Goal: Check status: Check status

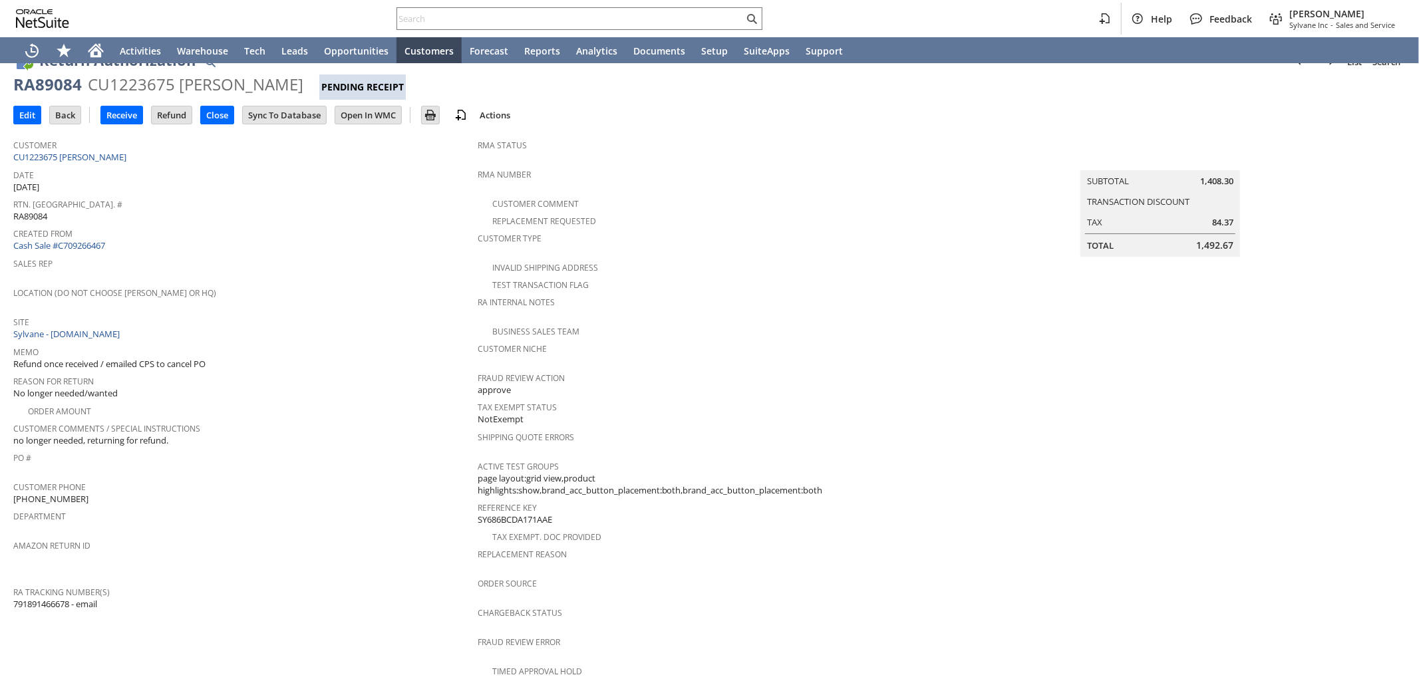
scroll to position [148, 0]
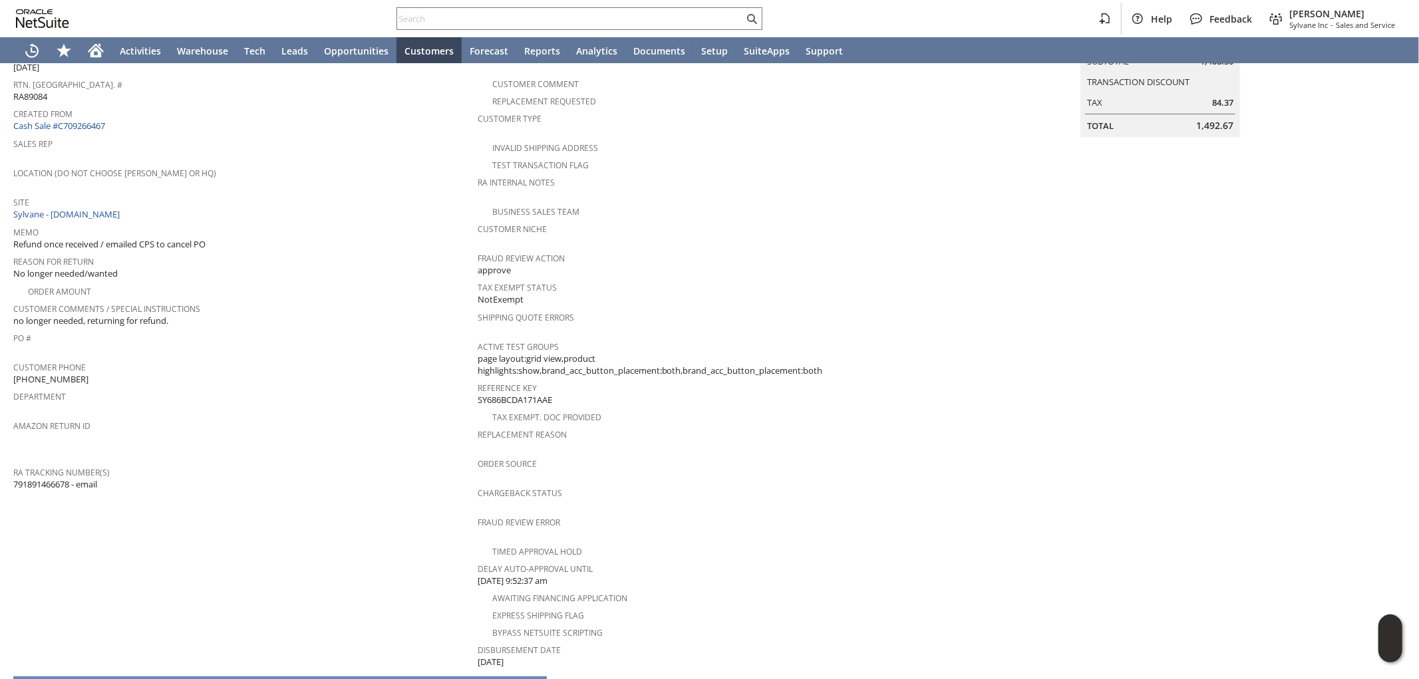
drag, startPoint x: 72, startPoint y: 464, endPoint x: 15, endPoint y: 463, distance: 56.6
click at [15, 478] on span "791891466678 - email" at bounding box center [55, 484] width 84 height 13
copy span "791891466678"
click at [584, 25] on input "text" at bounding box center [570, 19] width 347 height 16
paste input "ericpotratz@onemanworld.com"
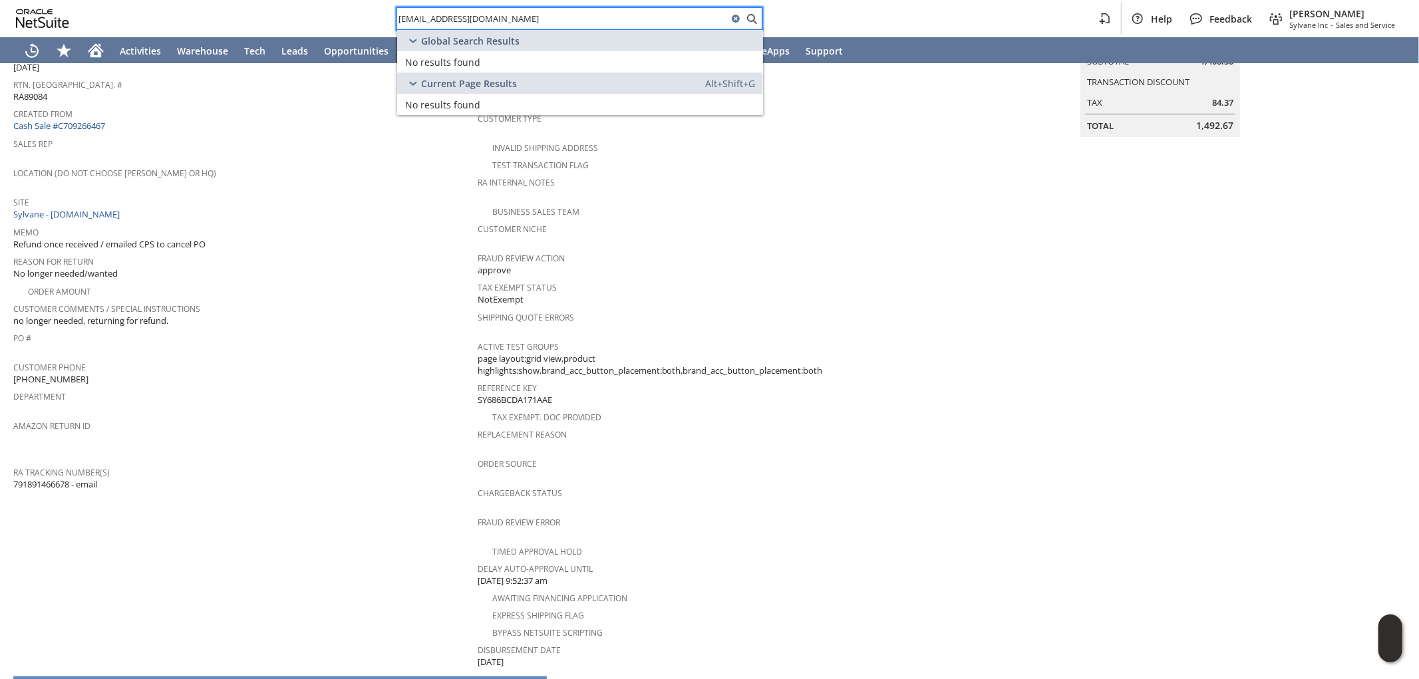
drag, startPoint x: 582, startPoint y: 13, endPoint x: 227, endPoint y: -15, distance: 355.8
click at [227, 0] on html "ericpotratz@onemanworld.com Help Feedback Mark Neri Sylvane Inc - Sales and Ser…" at bounding box center [709, 339] width 1419 height 679
paste input "541-510-9399"
type input "541-510-9399"
click at [542, 59] on span "CU1223892 Onemanworld LLC" at bounding box center [520, 62] width 138 height 13
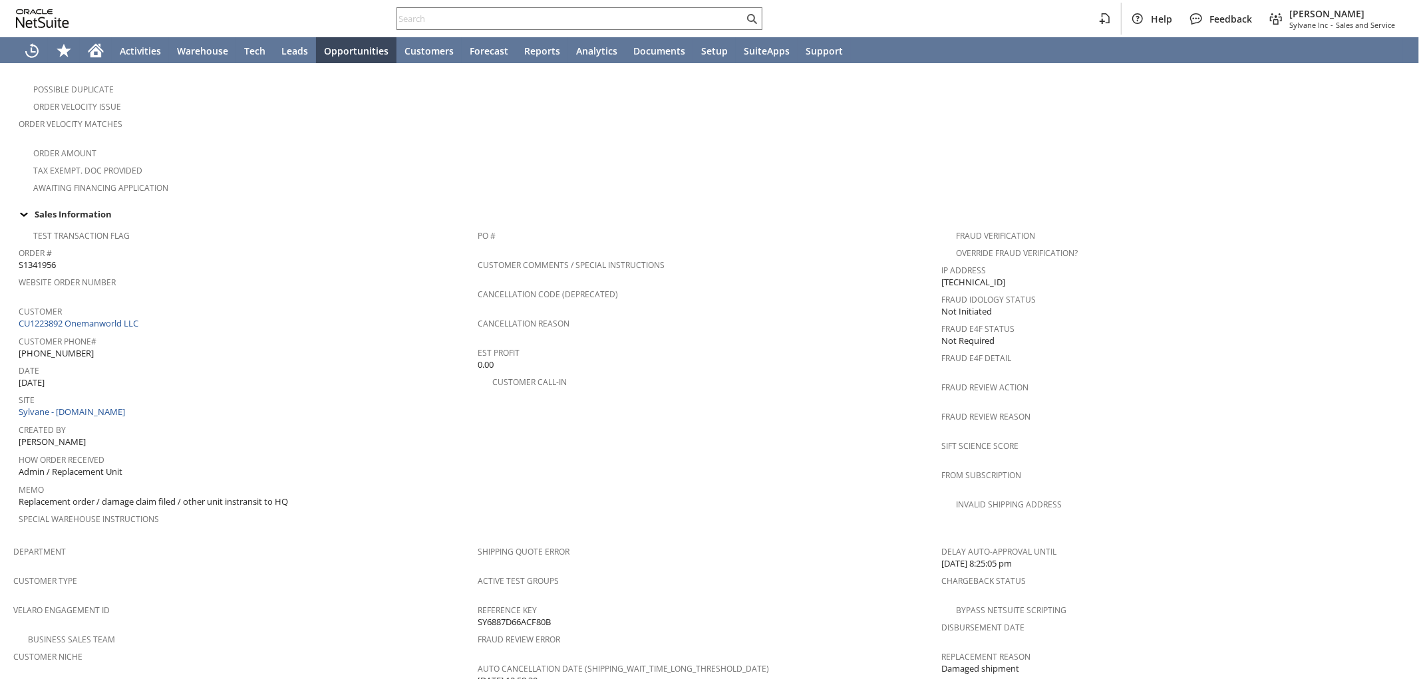
scroll to position [664, 0]
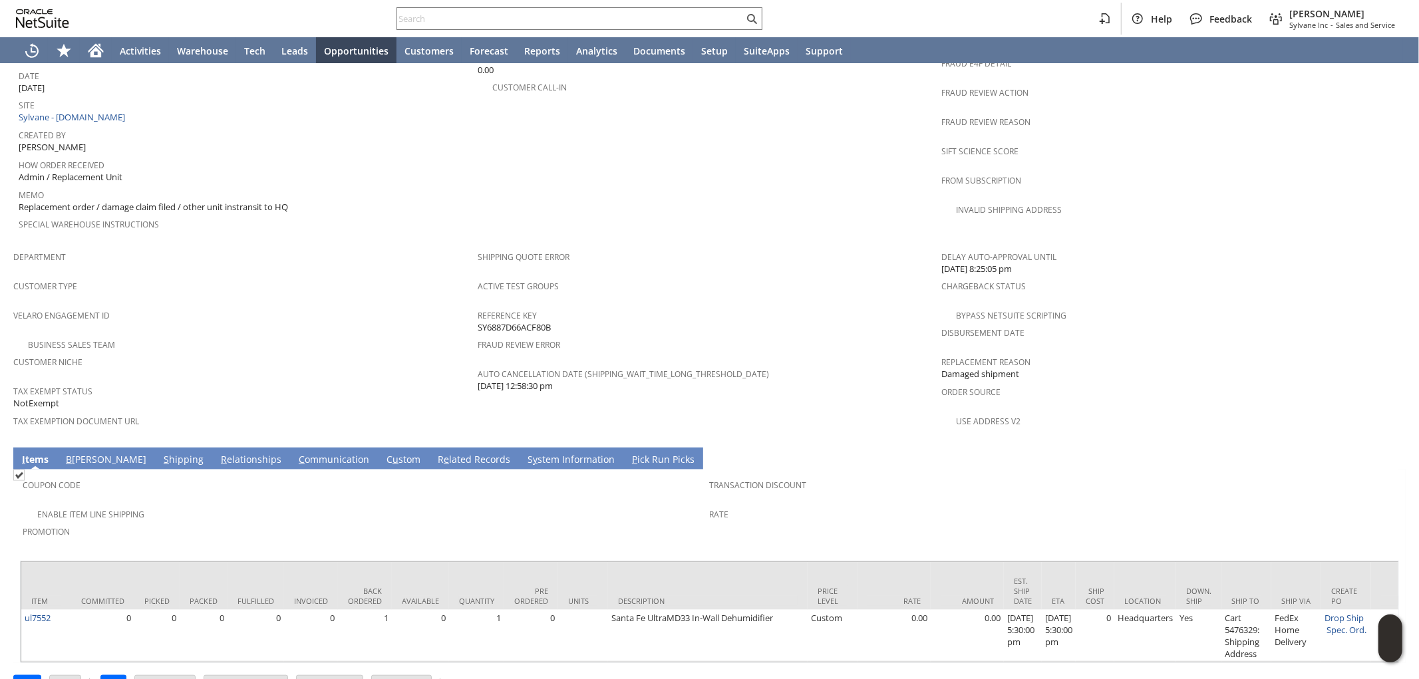
click at [160, 453] on link "S hipping" at bounding box center [183, 460] width 47 height 15
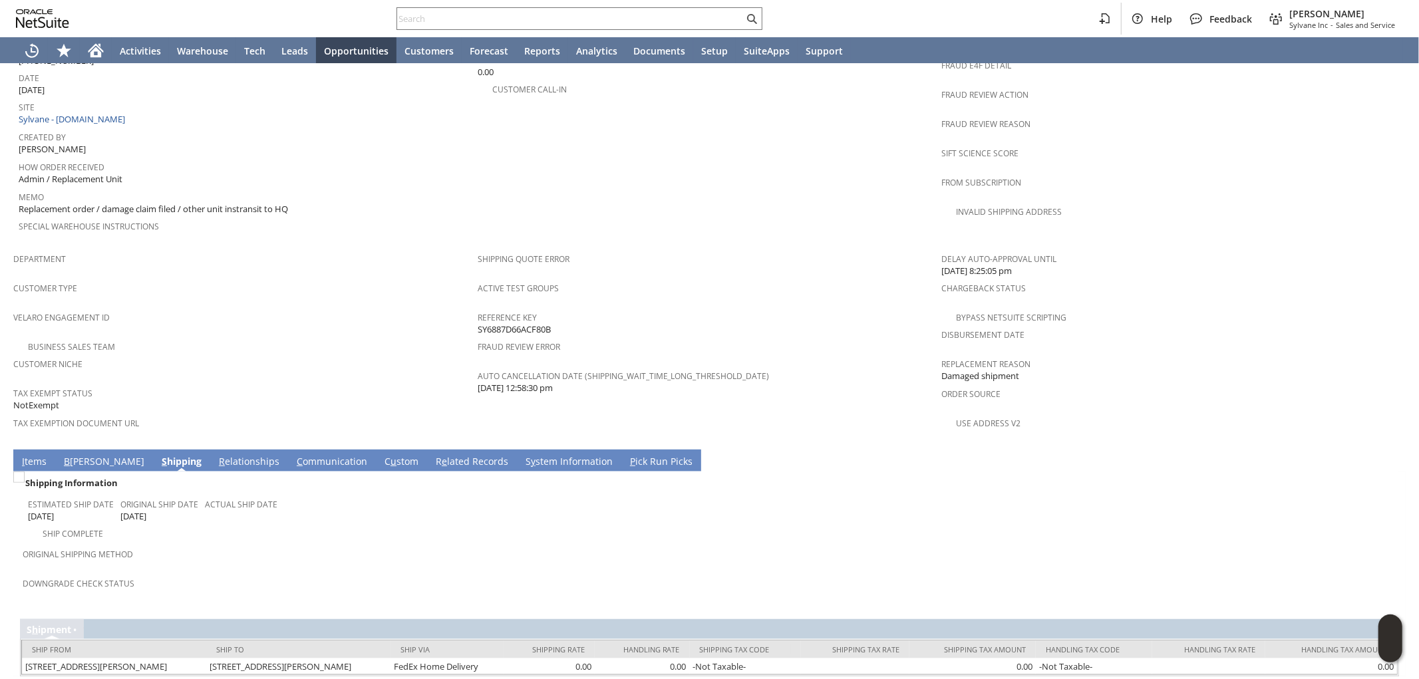
click at [31, 455] on link "I tems" at bounding box center [34, 462] width 31 height 15
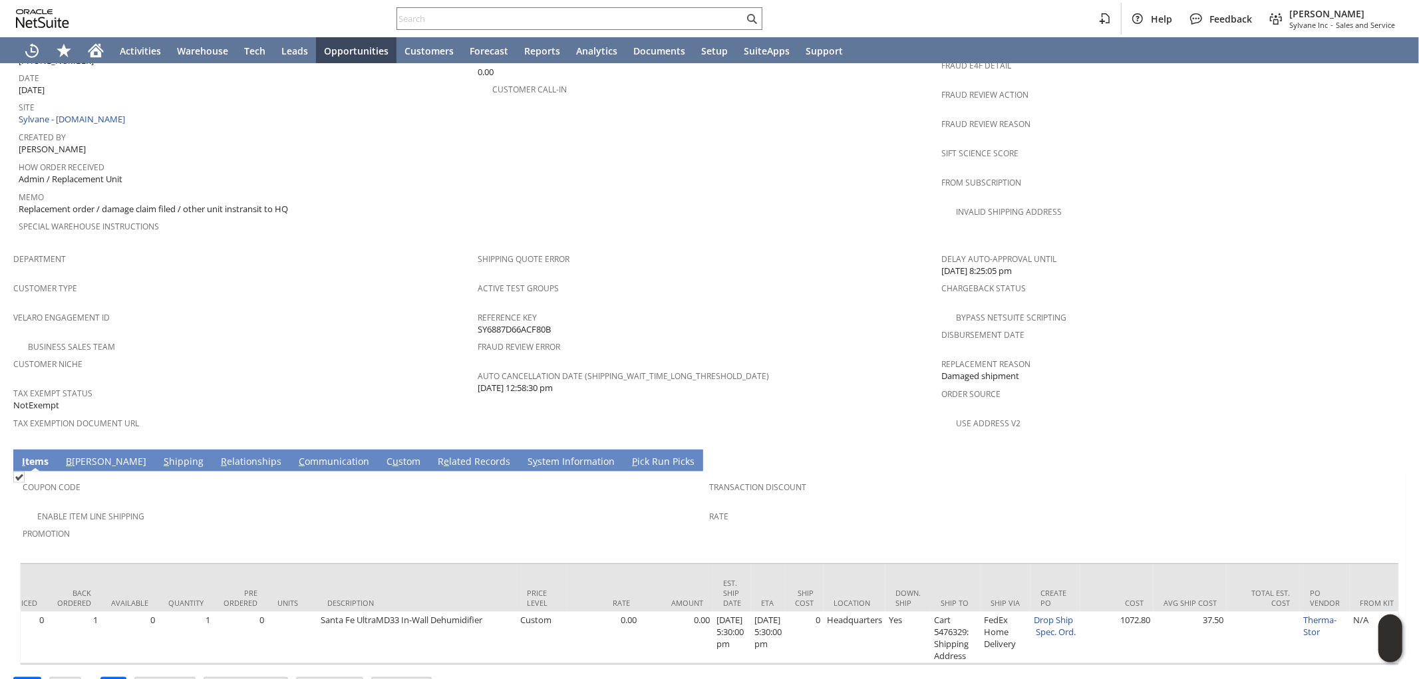
scroll to position [0, 0]
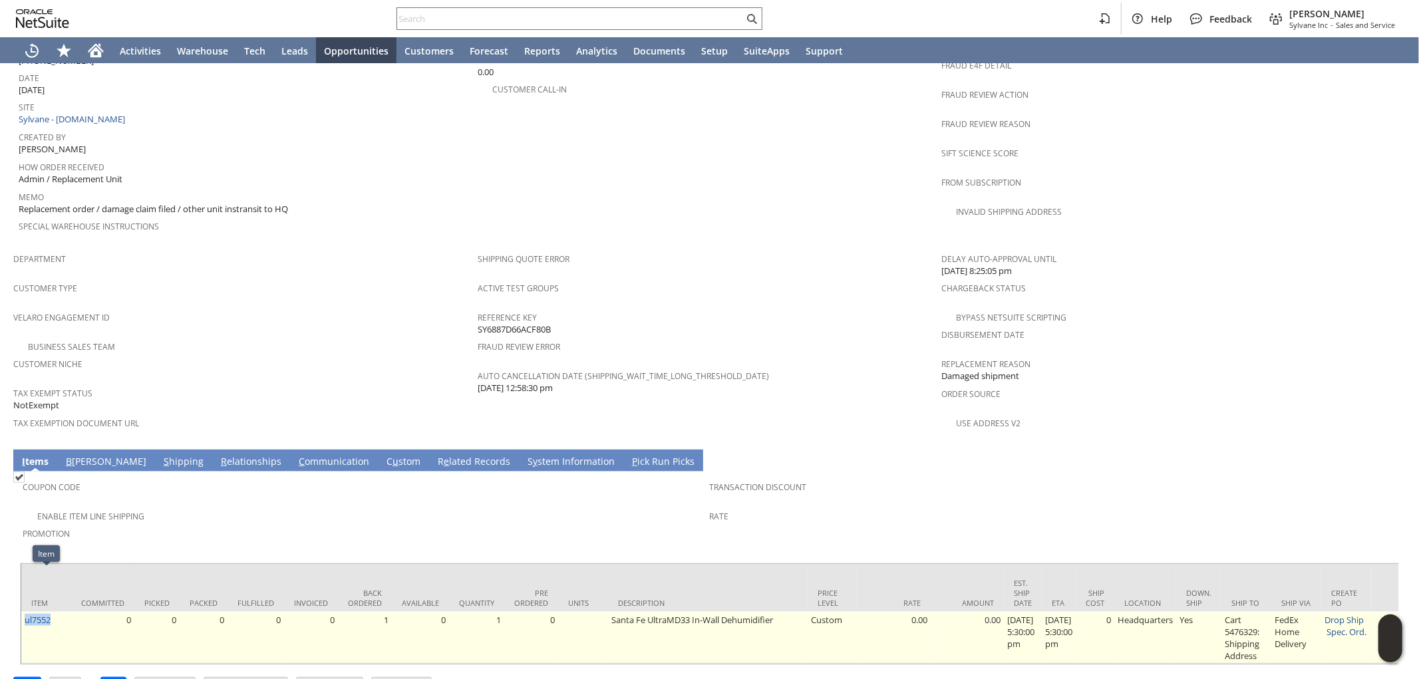
drag, startPoint x: 41, startPoint y: 590, endPoint x: 25, endPoint y: 596, distance: 17.3
click at [25, 612] on td "ul7552" at bounding box center [46, 638] width 50 height 52
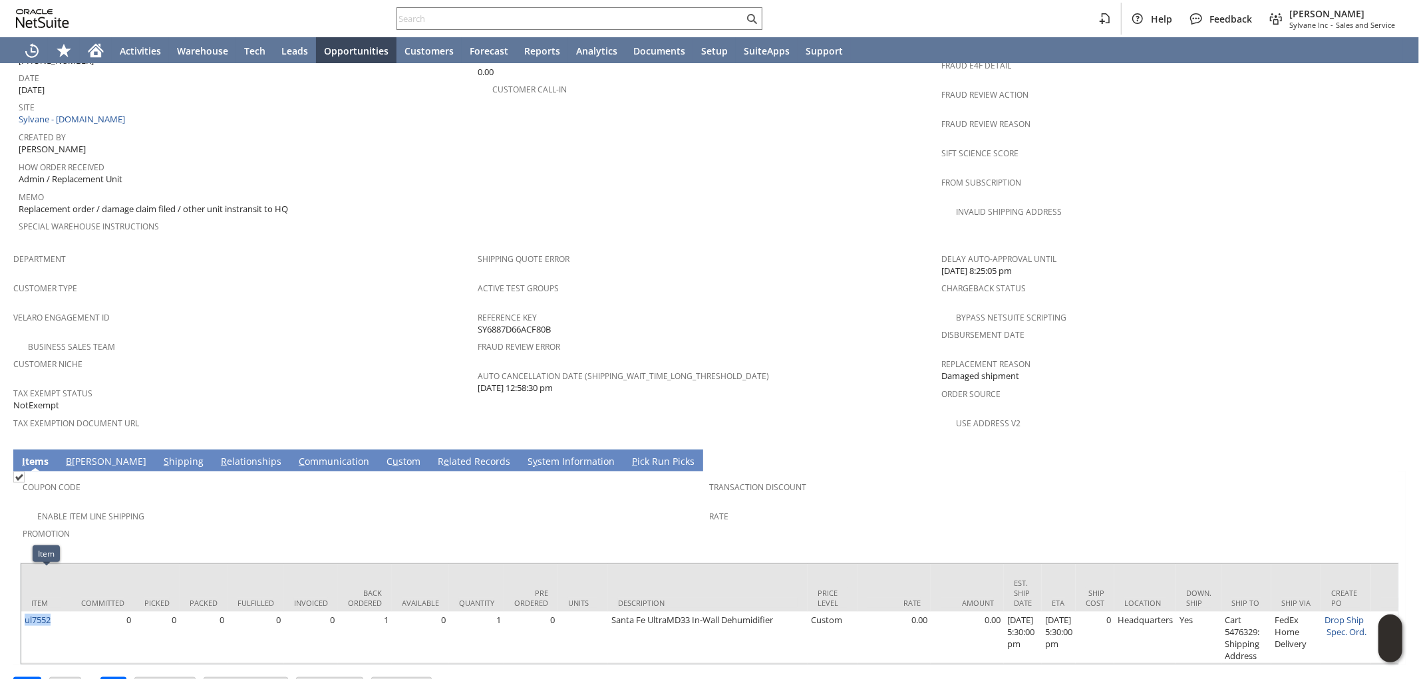
copy link "ul7552"
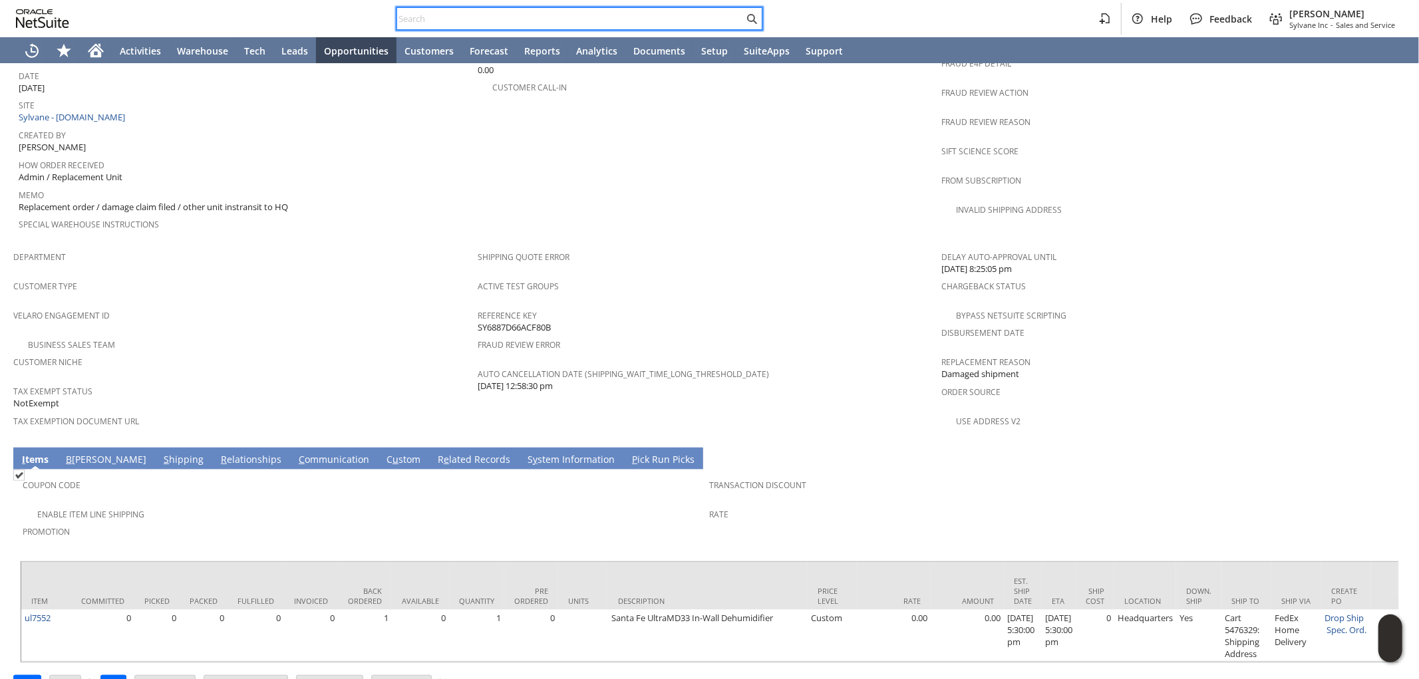
click at [586, 15] on input "text" at bounding box center [570, 19] width 347 height 16
paste input "6197501368"
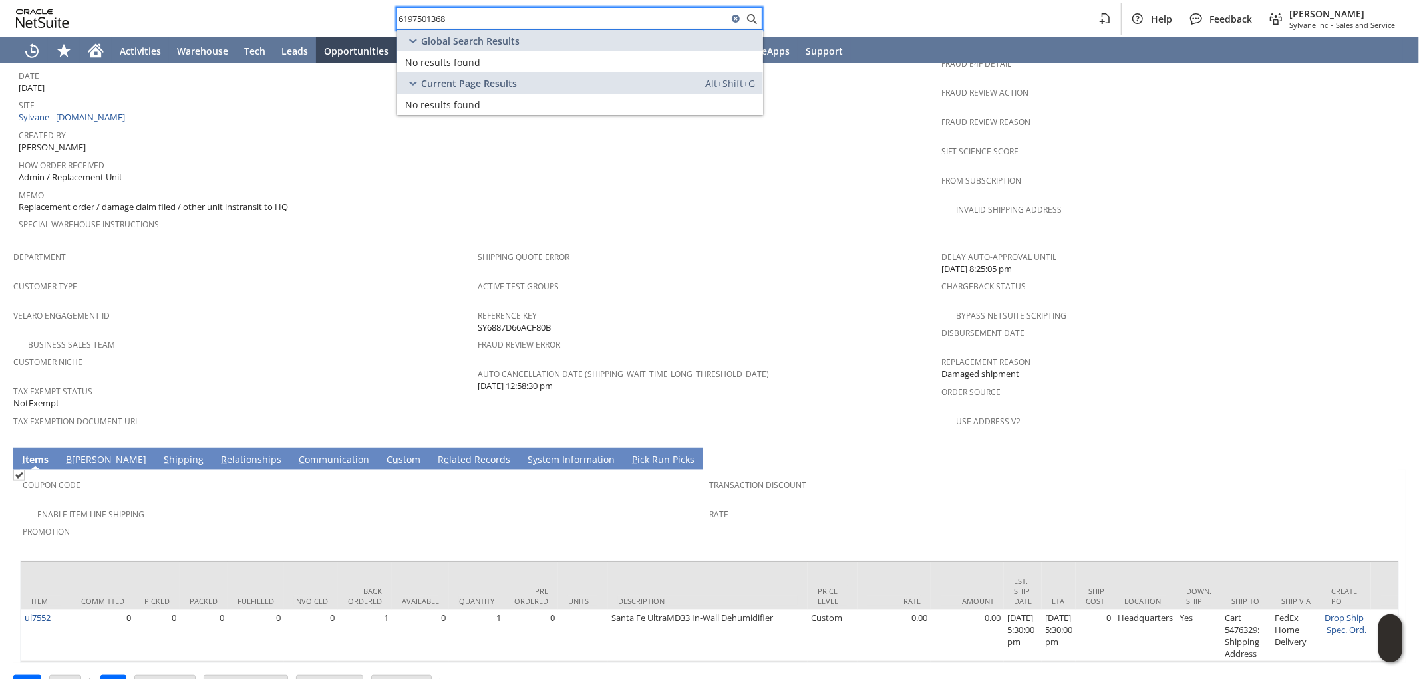
drag, startPoint x: 494, startPoint y: 15, endPoint x: 297, endPoint y: 3, distance: 198.0
click at [198, 0] on html "6197501368 Help Feedback [PERSON_NAME] Inc - Sales and Service Activities Wareh…" at bounding box center [709, 339] width 1419 height 679
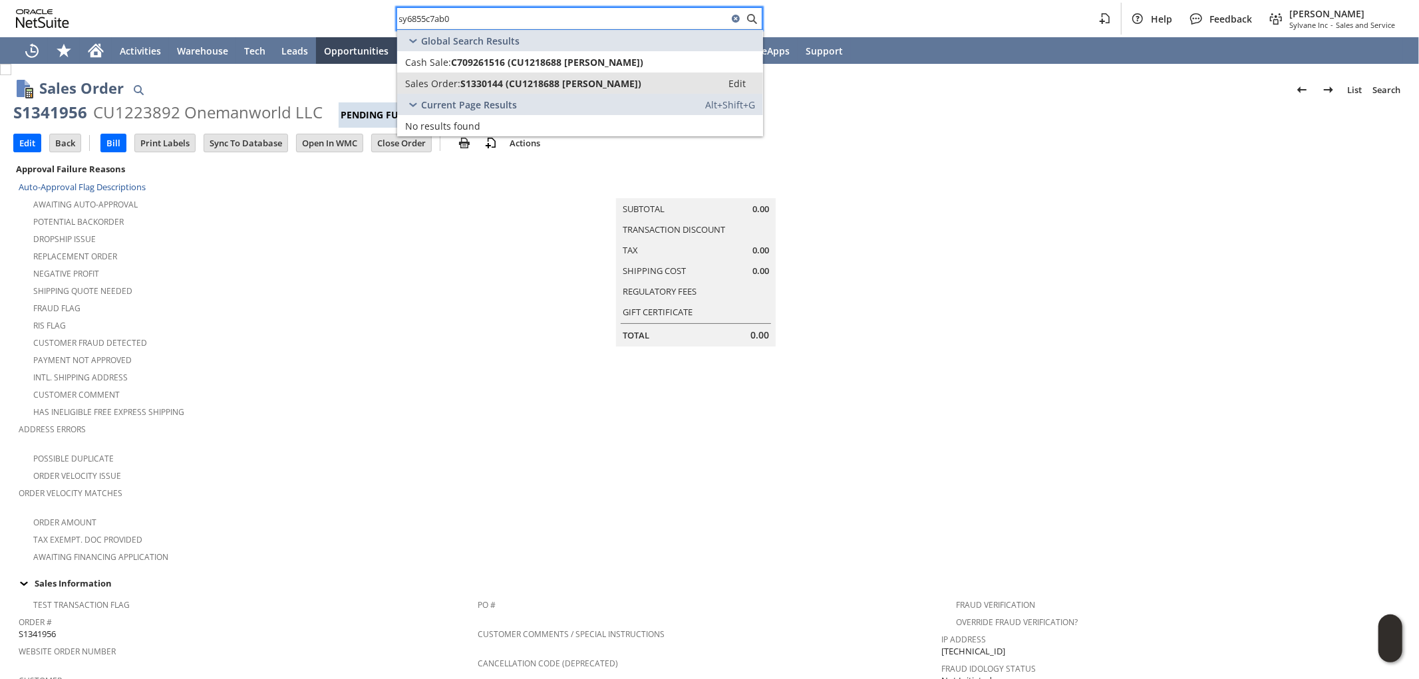
type input "sy6855c7ab0"
click at [628, 83] on span "S1330144 (CU1218688 [PERSON_NAME])" at bounding box center [550, 83] width 181 height 13
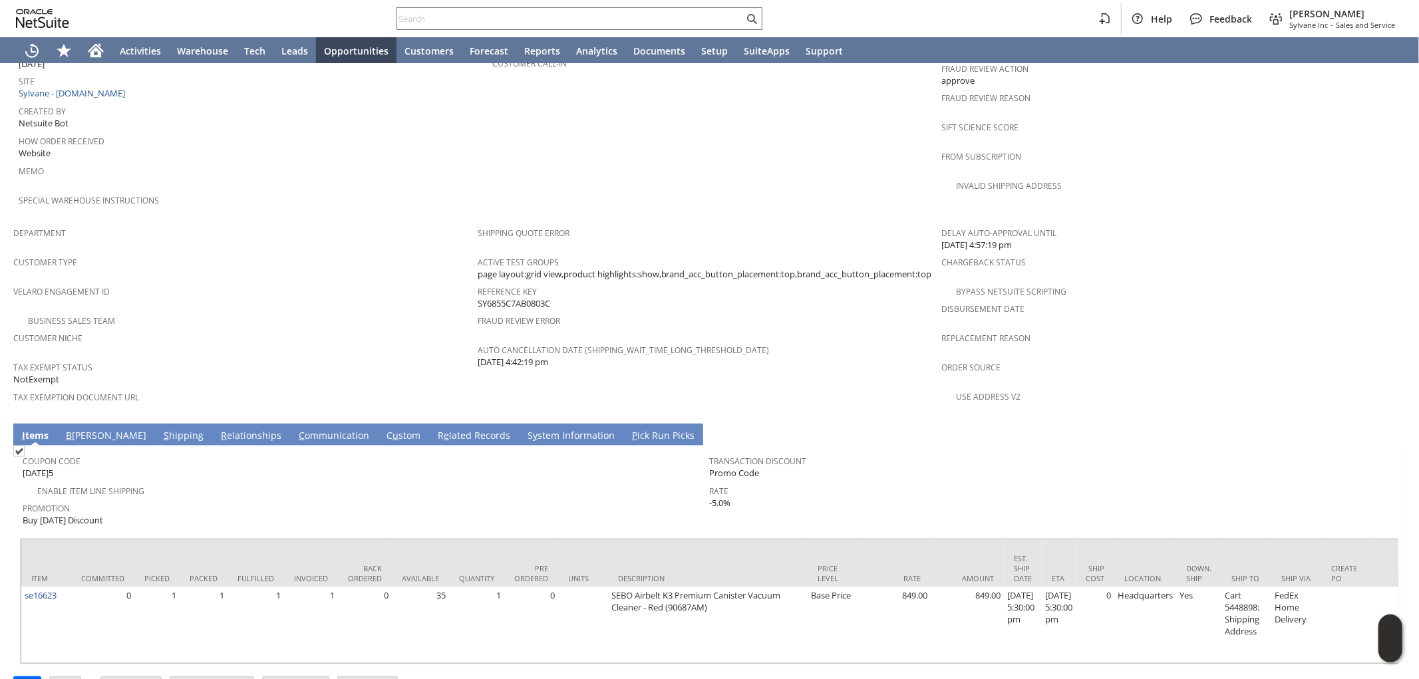
click at [160, 429] on link "S hipping" at bounding box center [183, 436] width 47 height 15
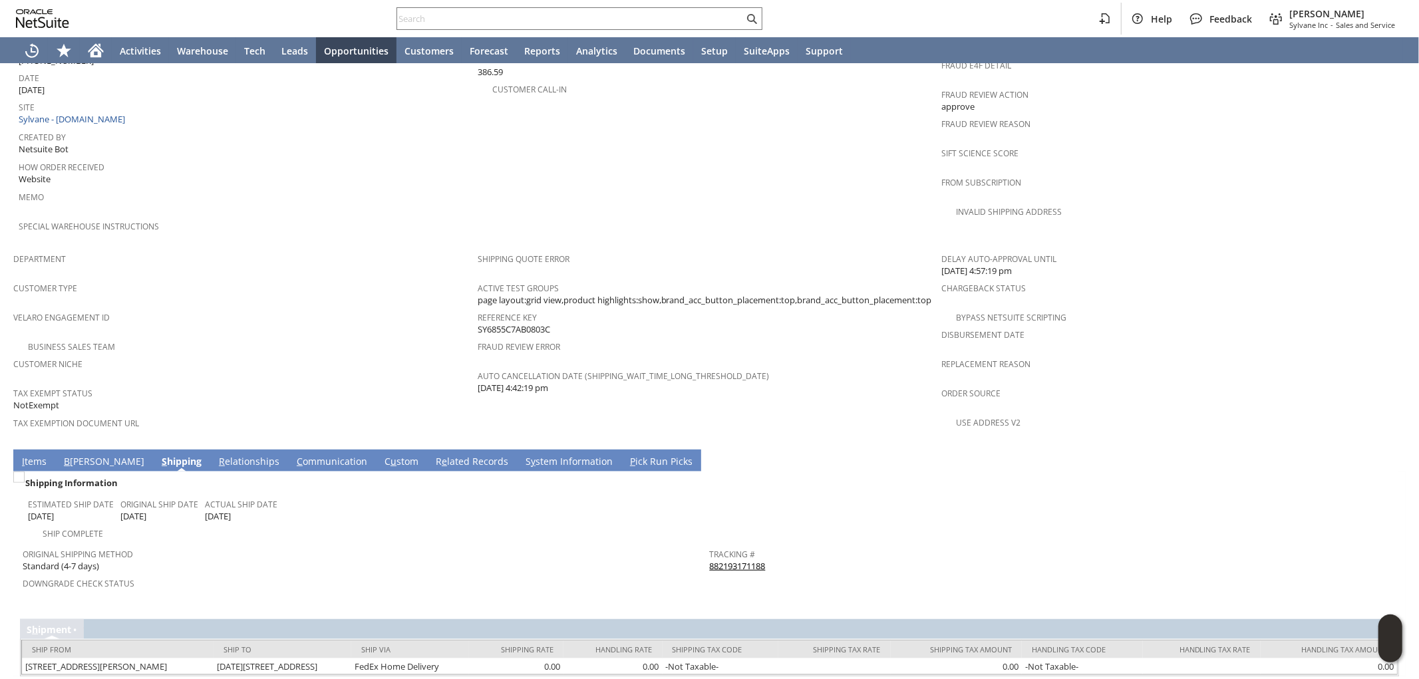
click at [748, 560] on link "882193171188" at bounding box center [738, 566] width 56 height 12
click at [37, 455] on link "I tems" at bounding box center [34, 462] width 31 height 15
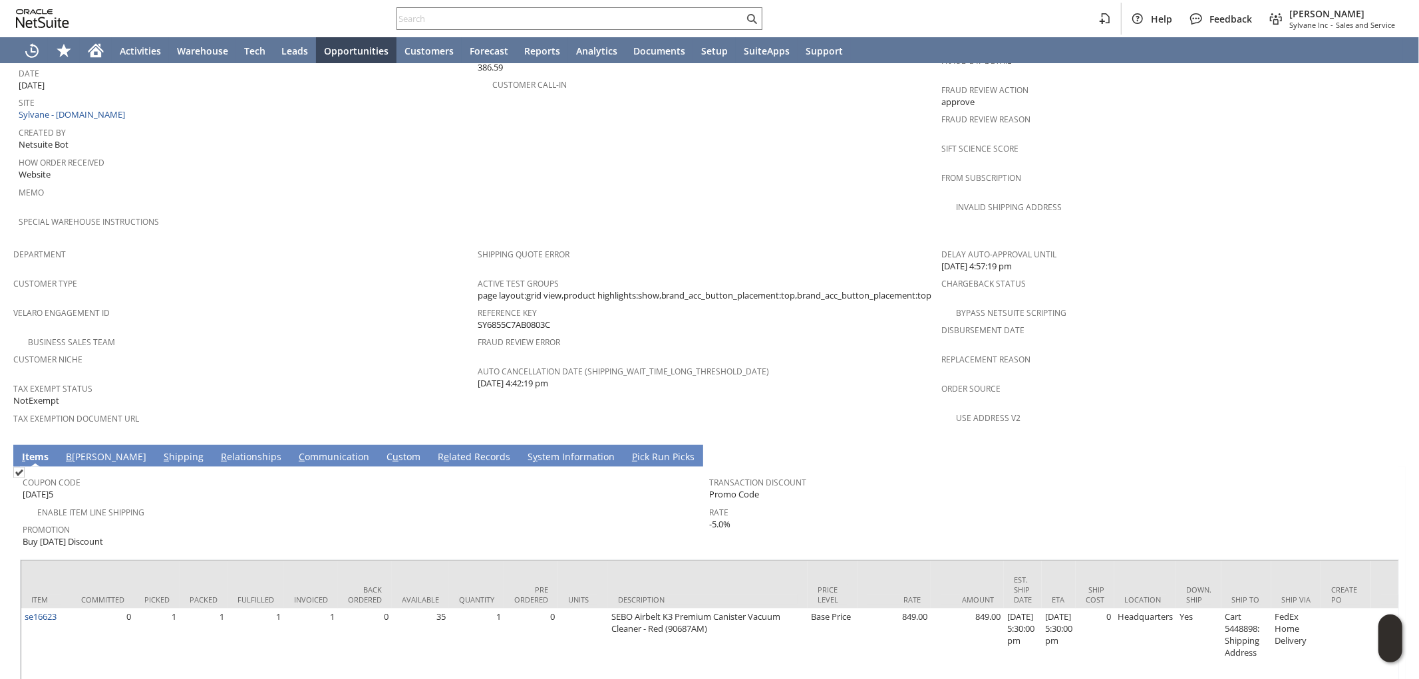
scroll to position [688, 0]
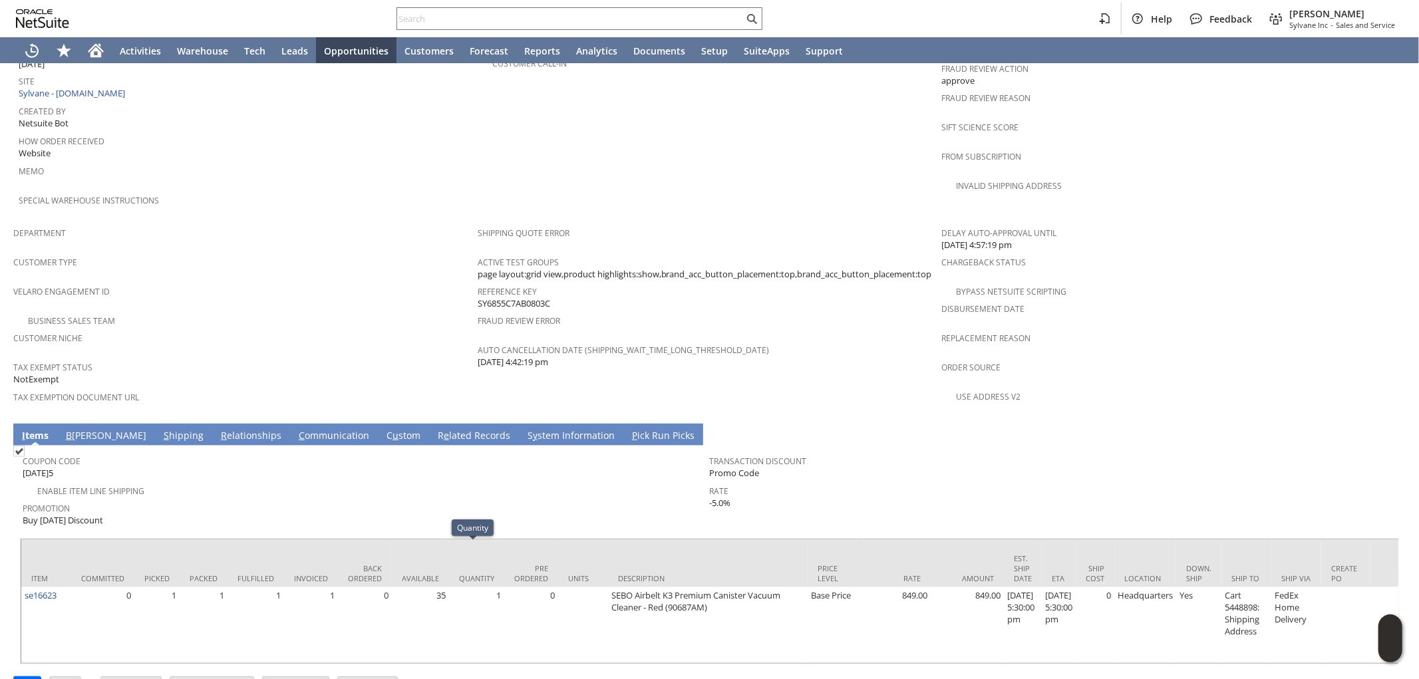
click at [160, 429] on link "S hipping" at bounding box center [183, 436] width 47 height 15
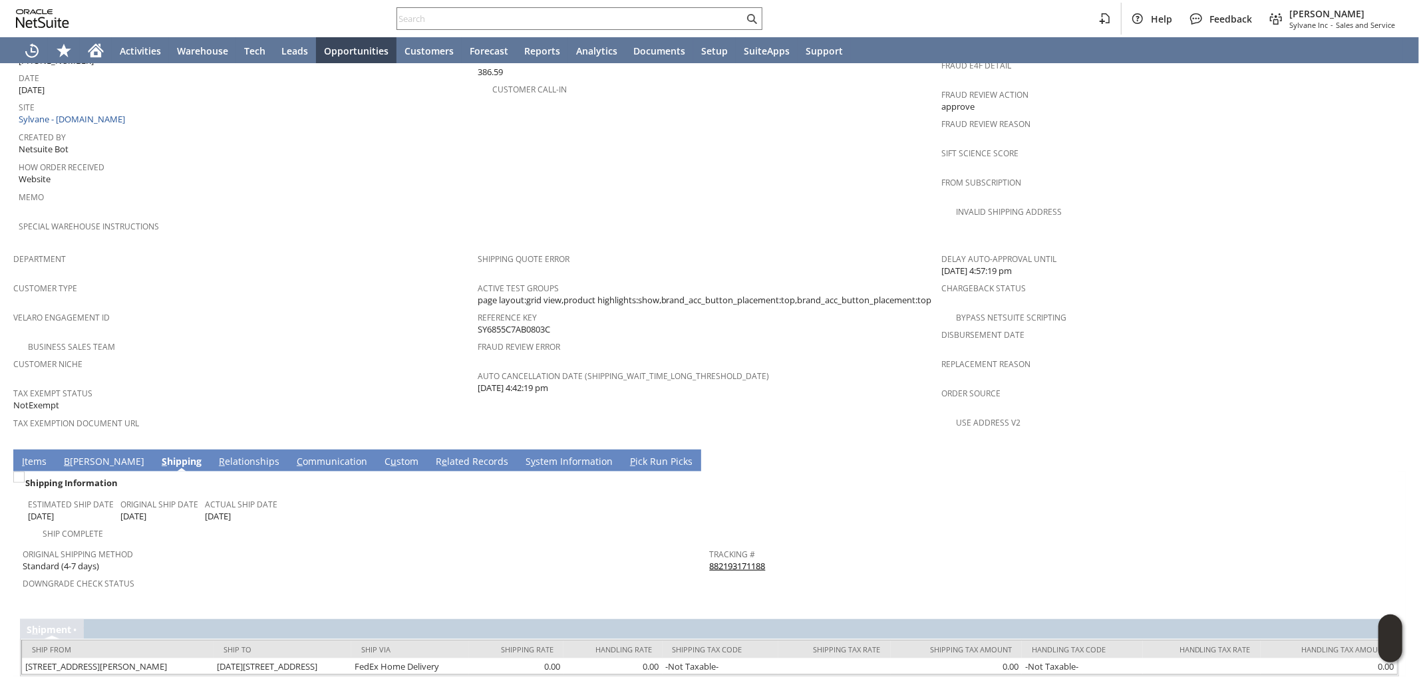
click at [35, 455] on link "I tems" at bounding box center [34, 462] width 31 height 15
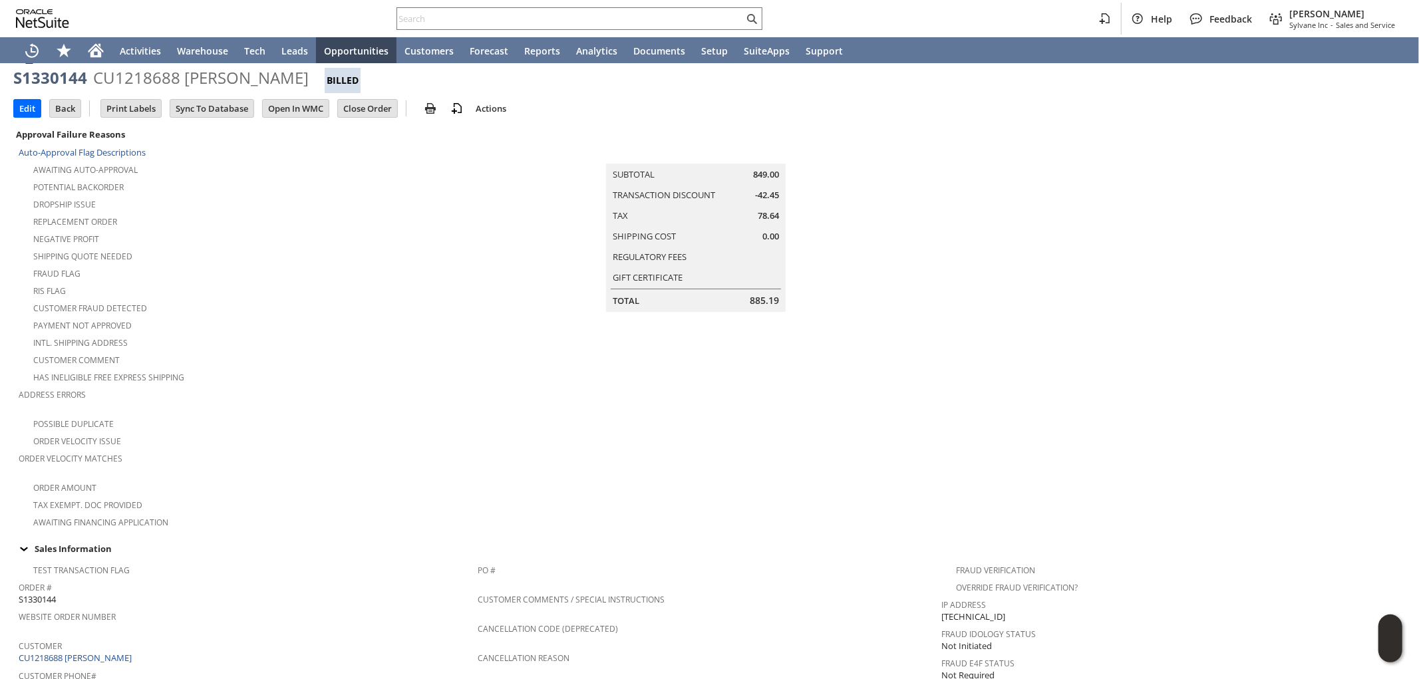
scroll to position [0, 0]
